Goal: Navigation & Orientation: Find specific page/section

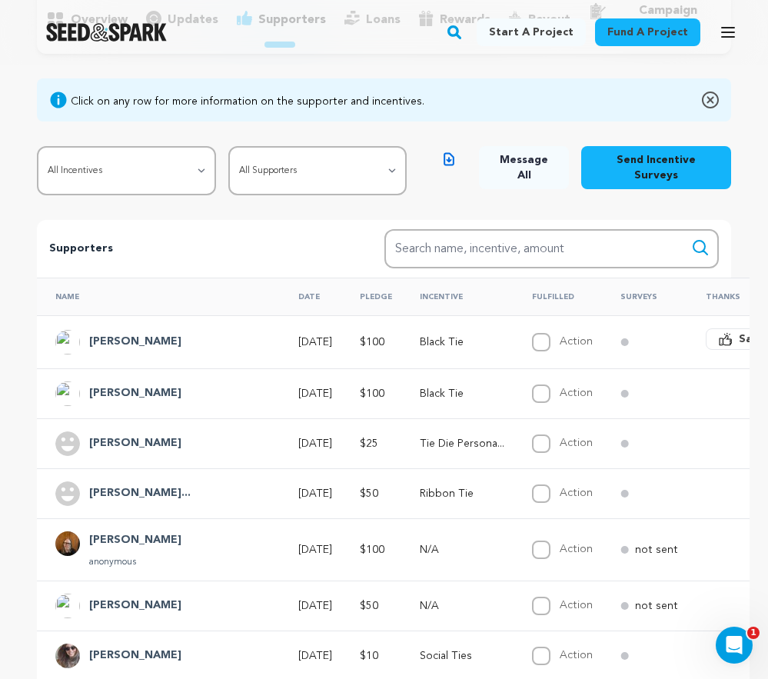
click at [428, 43] on div "Fund a project Start a project Search" at bounding box center [372, 32] width 744 height 40
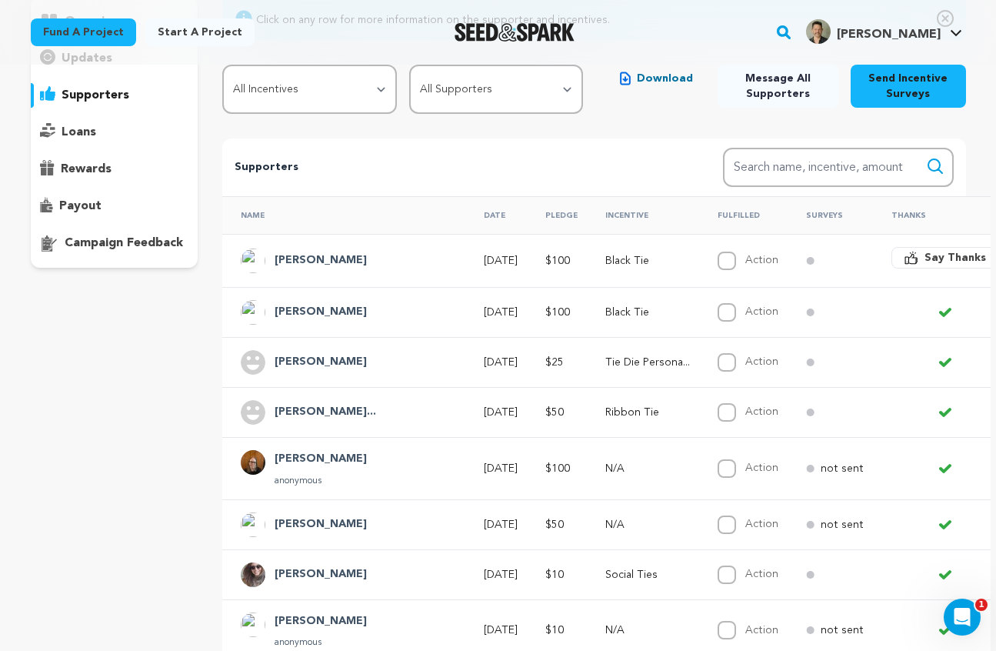
click at [631, 156] on div "Supporters Search Search name, incentive, amount" at bounding box center [593, 167] width 743 height 58
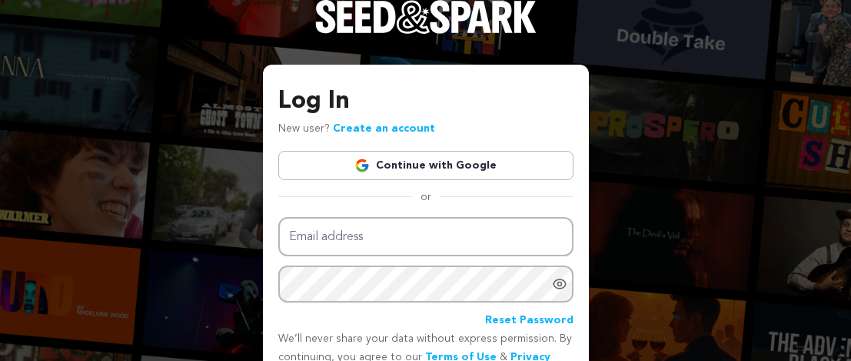
click at [476, 173] on link "Continue with Google" at bounding box center [425, 165] width 295 height 29
